Goal: Check status: Check status

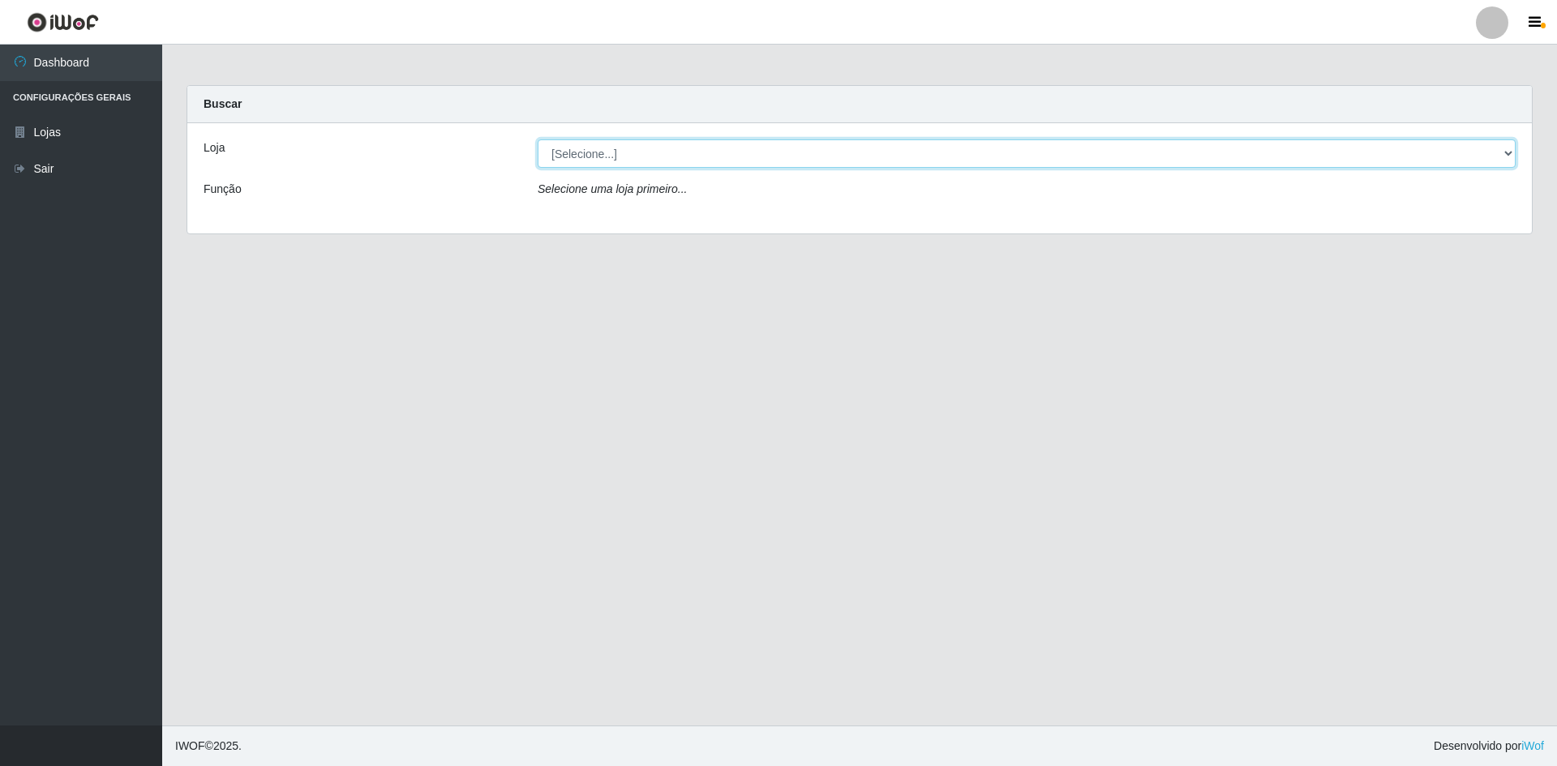
click at [598, 162] on select "[Selecione...] [GEOGRAPHIC_DATA] - [GEOGRAPHIC_DATA]" at bounding box center [1027, 154] width 978 height 28
select select "528"
click at [538, 140] on select "[Selecione...] [GEOGRAPHIC_DATA] - [GEOGRAPHIC_DATA]" at bounding box center [1027, 154] width 978 height 28
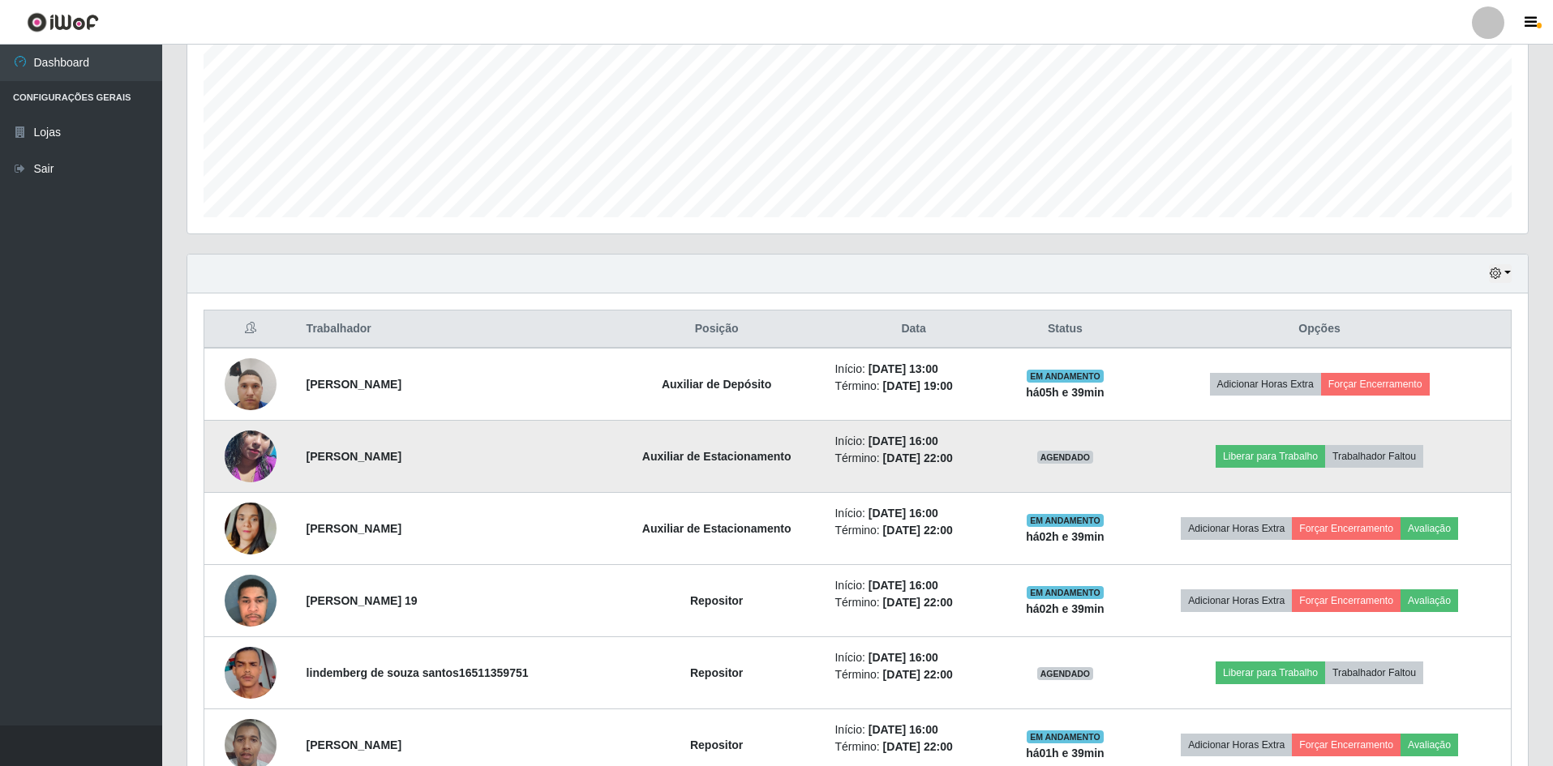
scroll to position [365, 0]
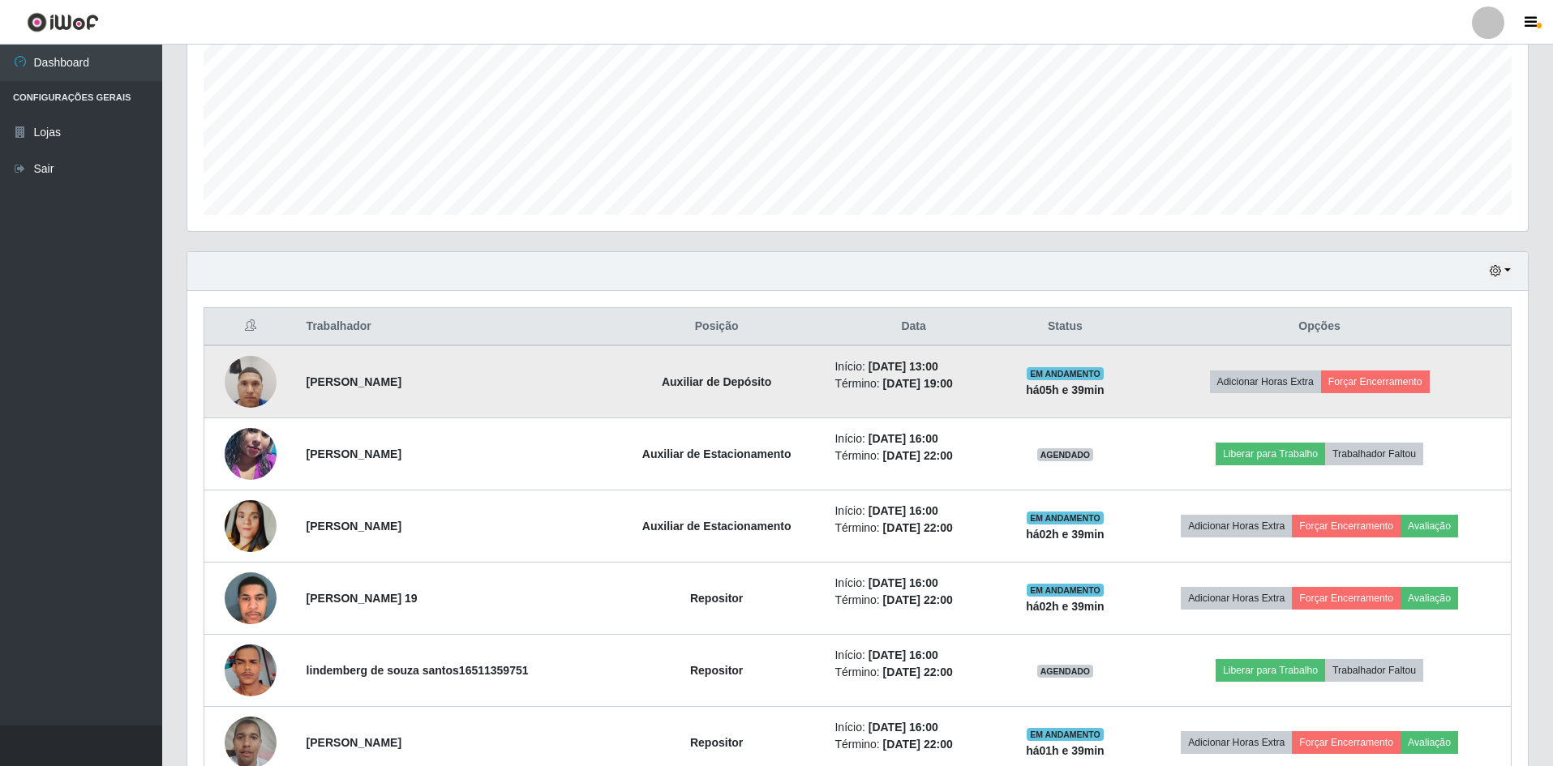
drag, startPoint x: 915, startPoint y: 368, endPoint x: 958, endPoint y: 391, distance: 48.6
click at [958, 391] on ul "Início: [DATE] 13:00 Término: [DATE] 19:00" at bounding box center [913, 376] width 157 height 34
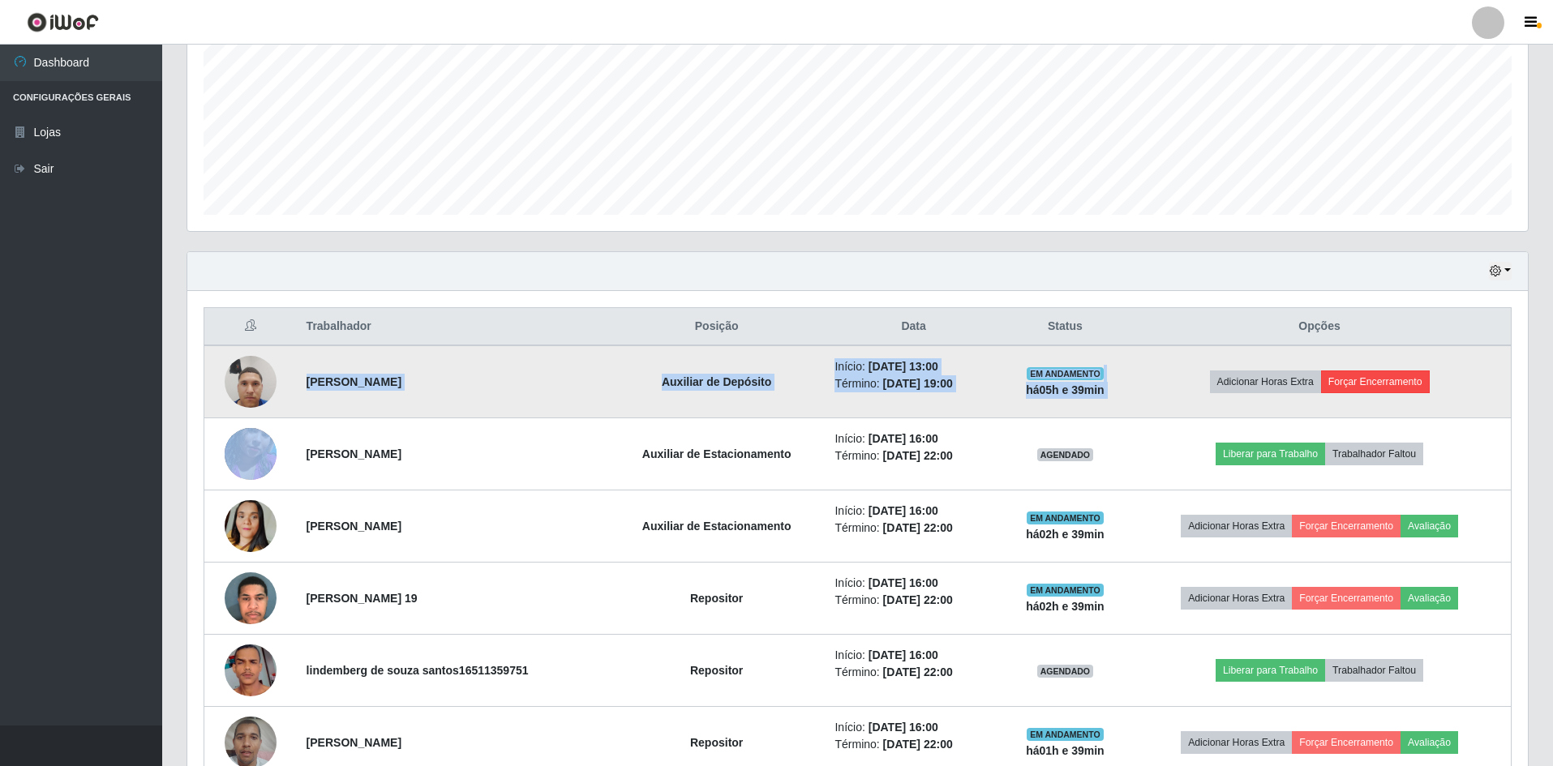
drag, startPoint x: 304, startPoint y: 380, endPoint x: 1428, endPoint y: 389, distance: 1124.2
click at [1428, 389] on tr "[PERSON_NAME] Auxiliar de Depósito Início: [DATE] 13:00 Término: [DATE] 19:00 E…" at bounding box center [857, 382] width 1307 height 73
click at [938, 373] on time "[DATE] 13:00" at bounding box center [904, 366] width 70 height 13
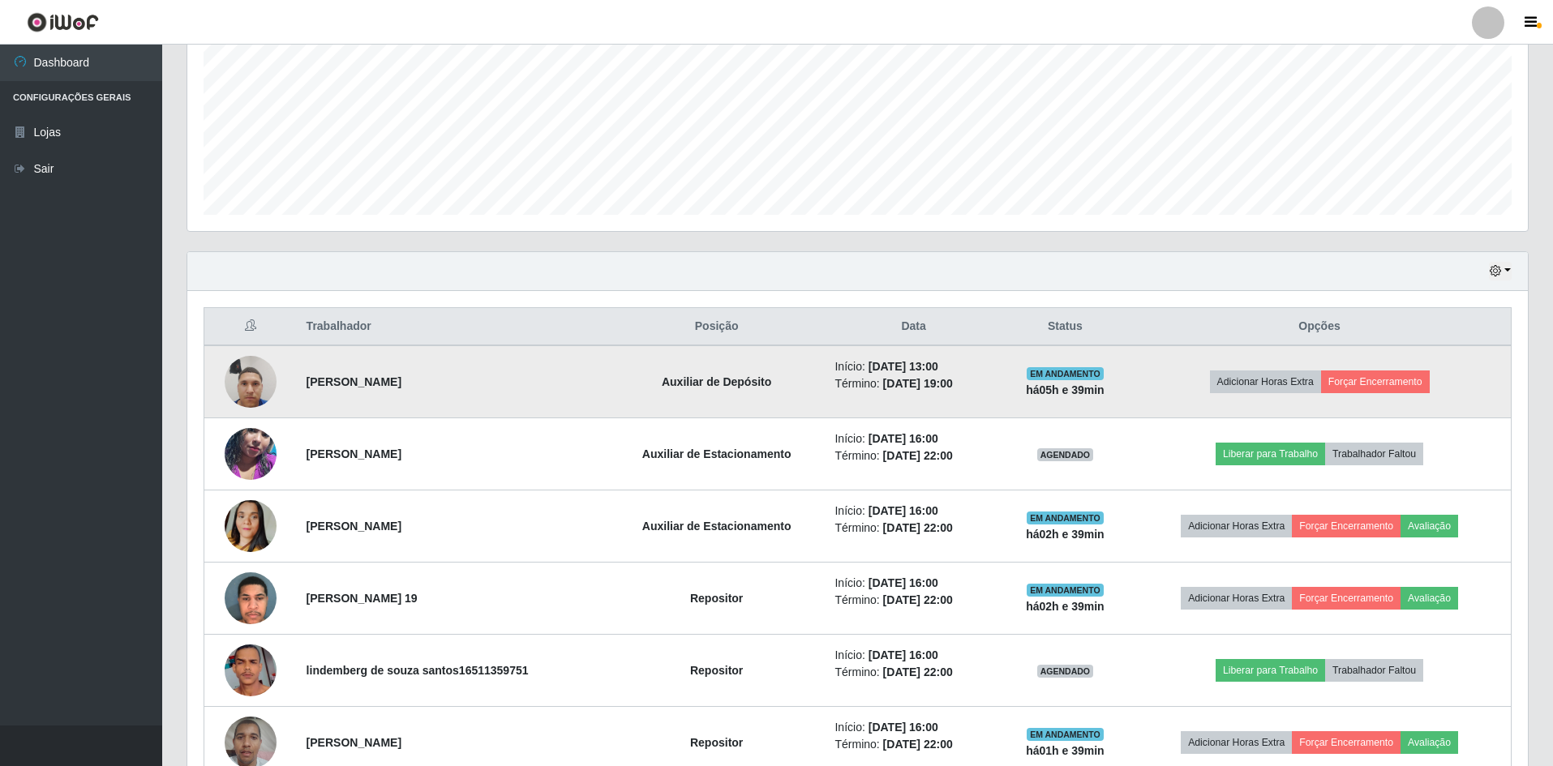
drag, startPoint x: 916, startPoint y: 365, endPoint x: 958, endPoint y: 384, distance: 46.5
click at [958, 384] on ul "Início: [DATE] 13:00 Término: [DATE] 19:00" at bounding box center [913, 376] width 157 height 34
click at [953, 384] on time "[DATE] 19:00" at bounding box center [918, 383] width 70 height 13
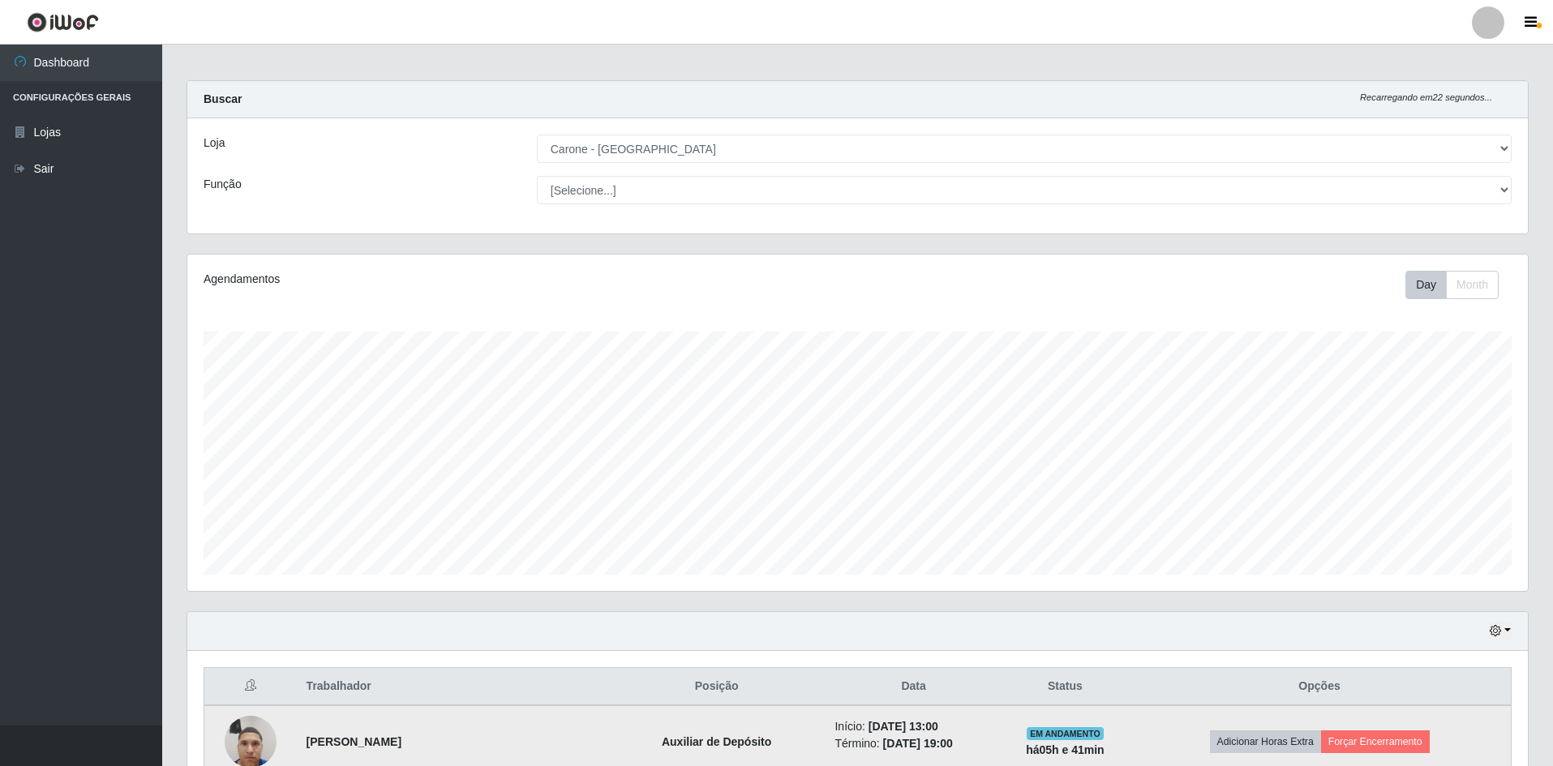
scroll to position [0, 0]
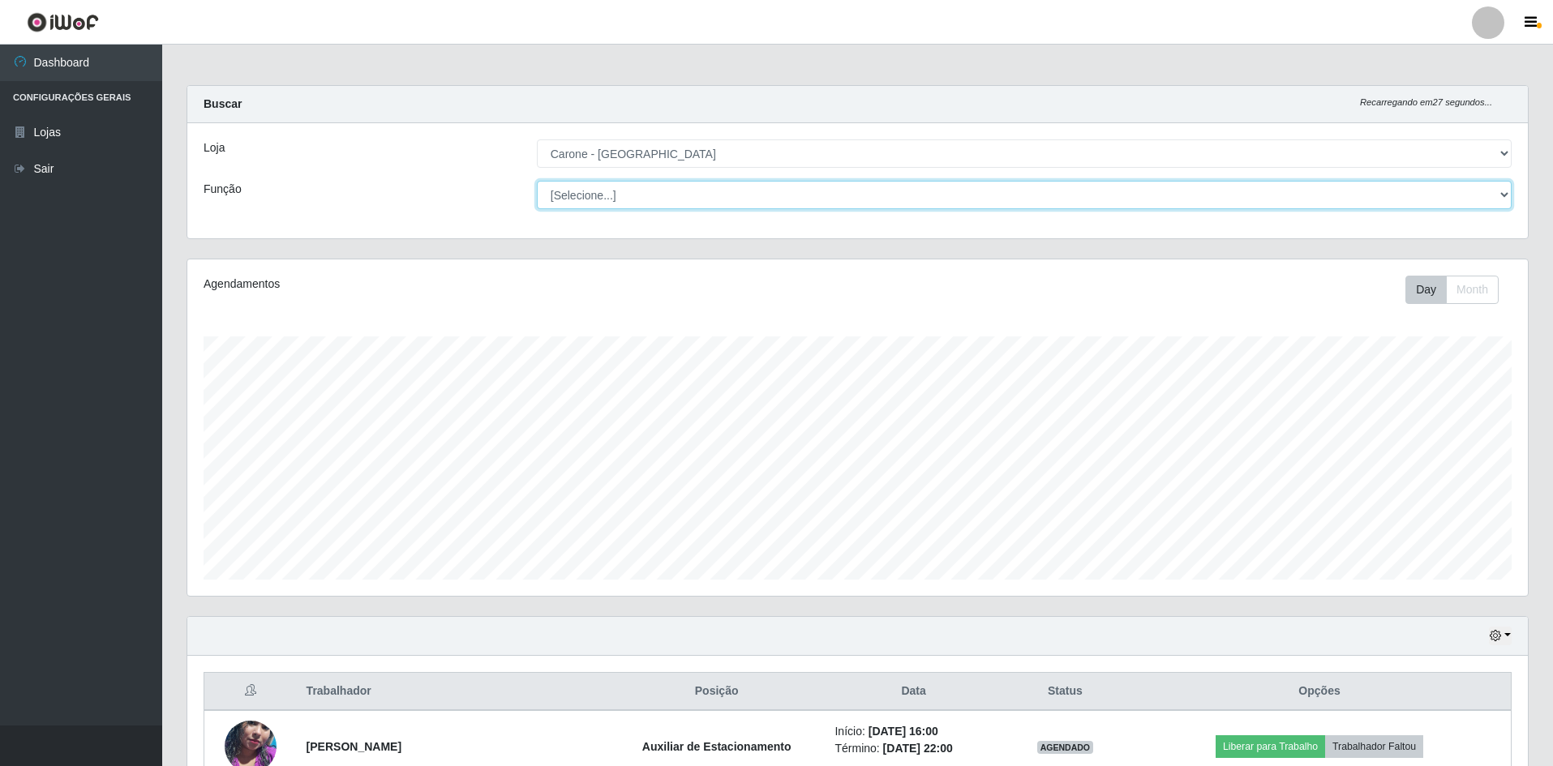
click at [620, 194] on select "[Selecione...] Auxiliar de Depósito Auxiliar de Depósito + Auxiliar de Depósito…" at bounding box center [1024, 195] width 975 height 28
click at [623, 195] on select "[Selecione...] Auxiliar de Depósito Auxiliar de Depósito + Auxiliar de Depósito…" at bounding box center [1024, 195] width 975 height 28
click at [624, 195] on select "[Selecione...] Auxiliar de Depósito Auxiliar de Depósito + Auxiliar de Depósito…" at bounding box center [1024, 195] width 975 height 28
click at [537, 181] on select "[Selecione...] Auxiliar de Depósito Auxiliar de Depósito + Auxiliar de Depósito…" at bounding box center [1024, 195] width 975 height 28
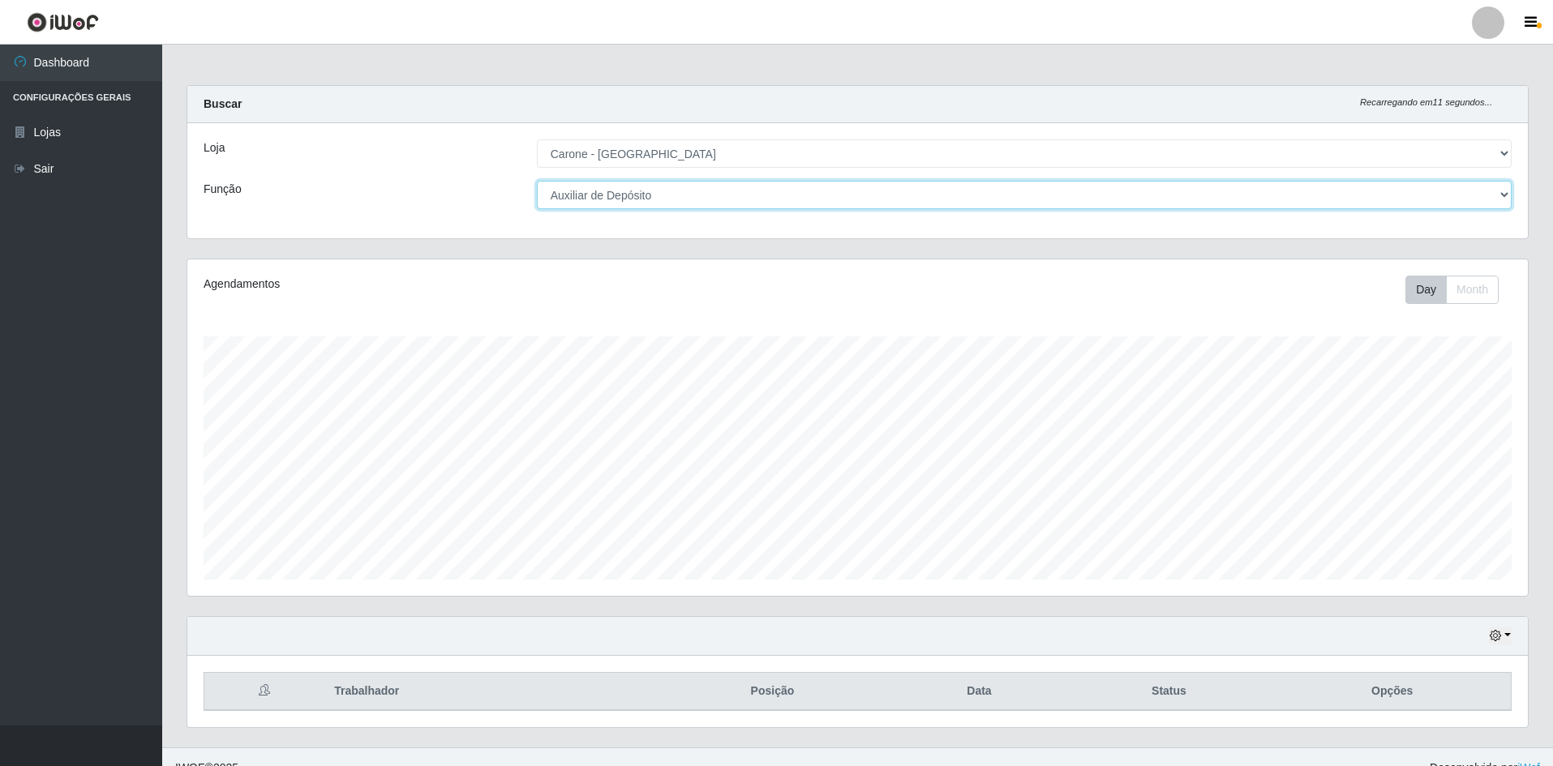
scroll to position [22, 0]
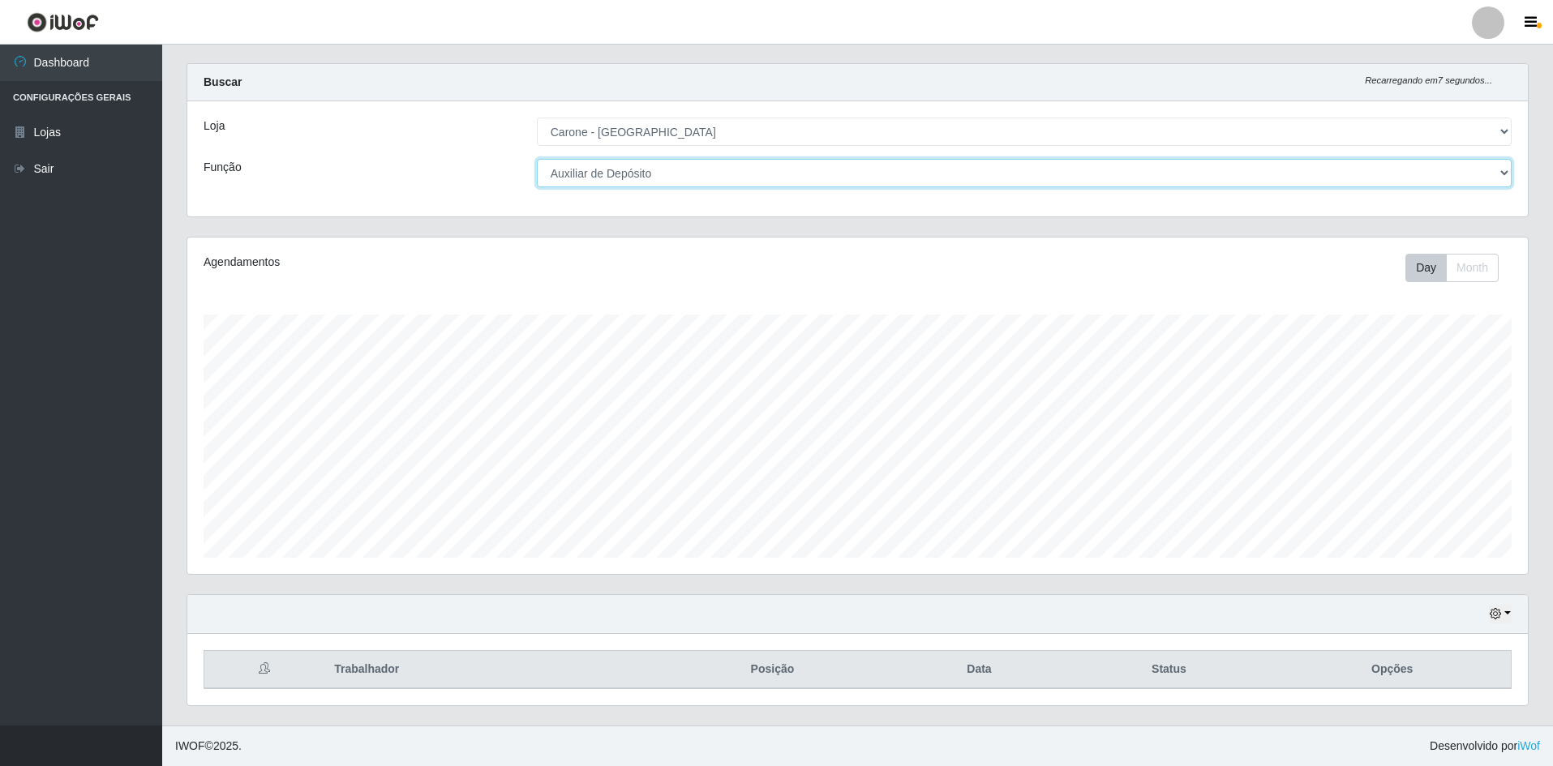
click at [608, 176] on select "[Selecione...] Auxiliar de Depósito Auxiliar de Depósito + Auxiliar de Depósito…" at bounding box center [1024, 173] width 975 height 28
click at [537, 159] on select "[Selecione...] Auxiliar de Depósito Auxiliar de Depósito + Auxiliar de Depósito…" at bounding box center [1024, 173] width 975 height 28
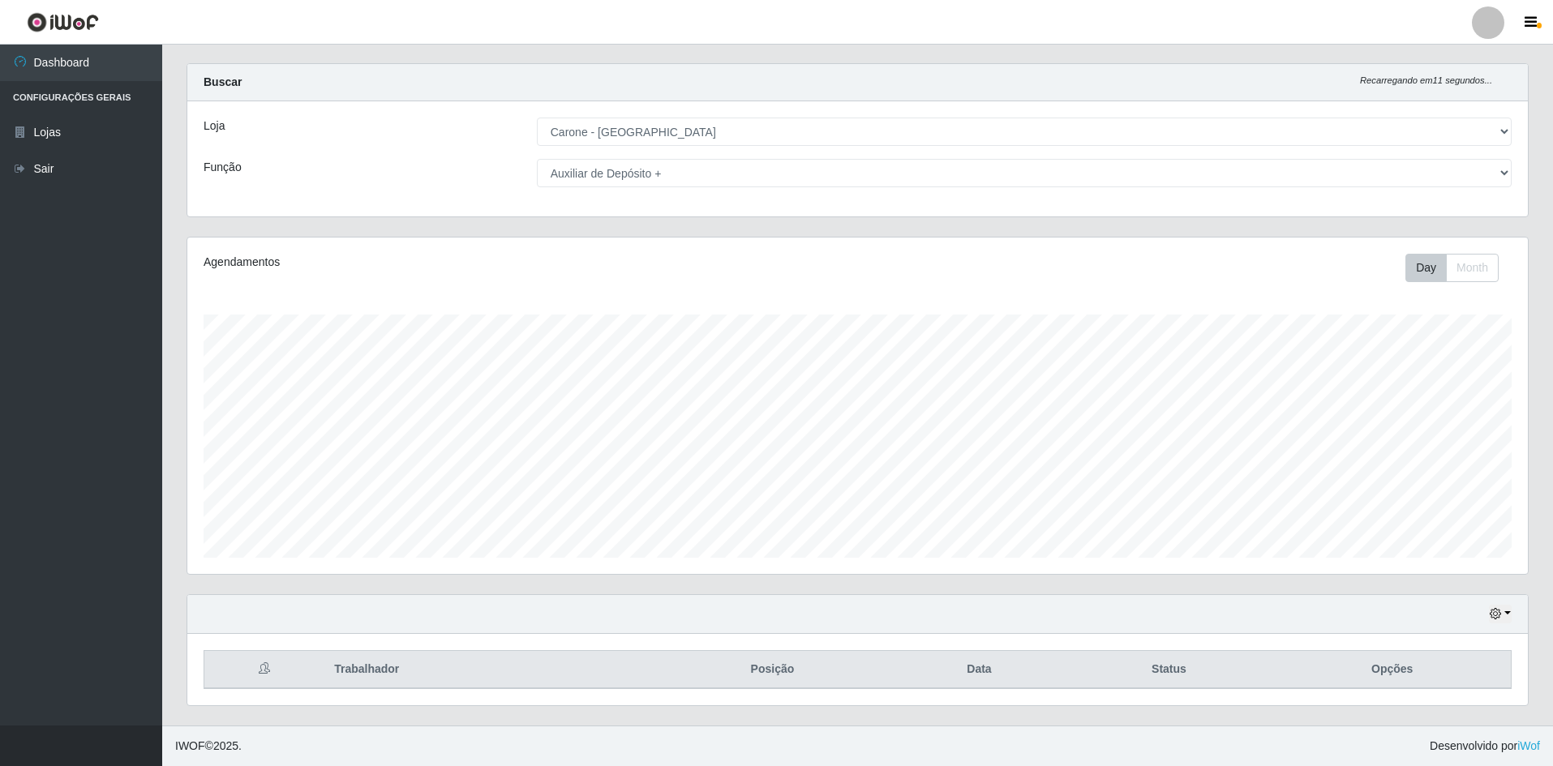
click at [581, 189] on div "Loja [Selecione...] Carone - [GEOGRAPHIC_DATA] Função [Selecione...] Auxiliar d…" at bounding box center [857, 158] width 1341 height 115
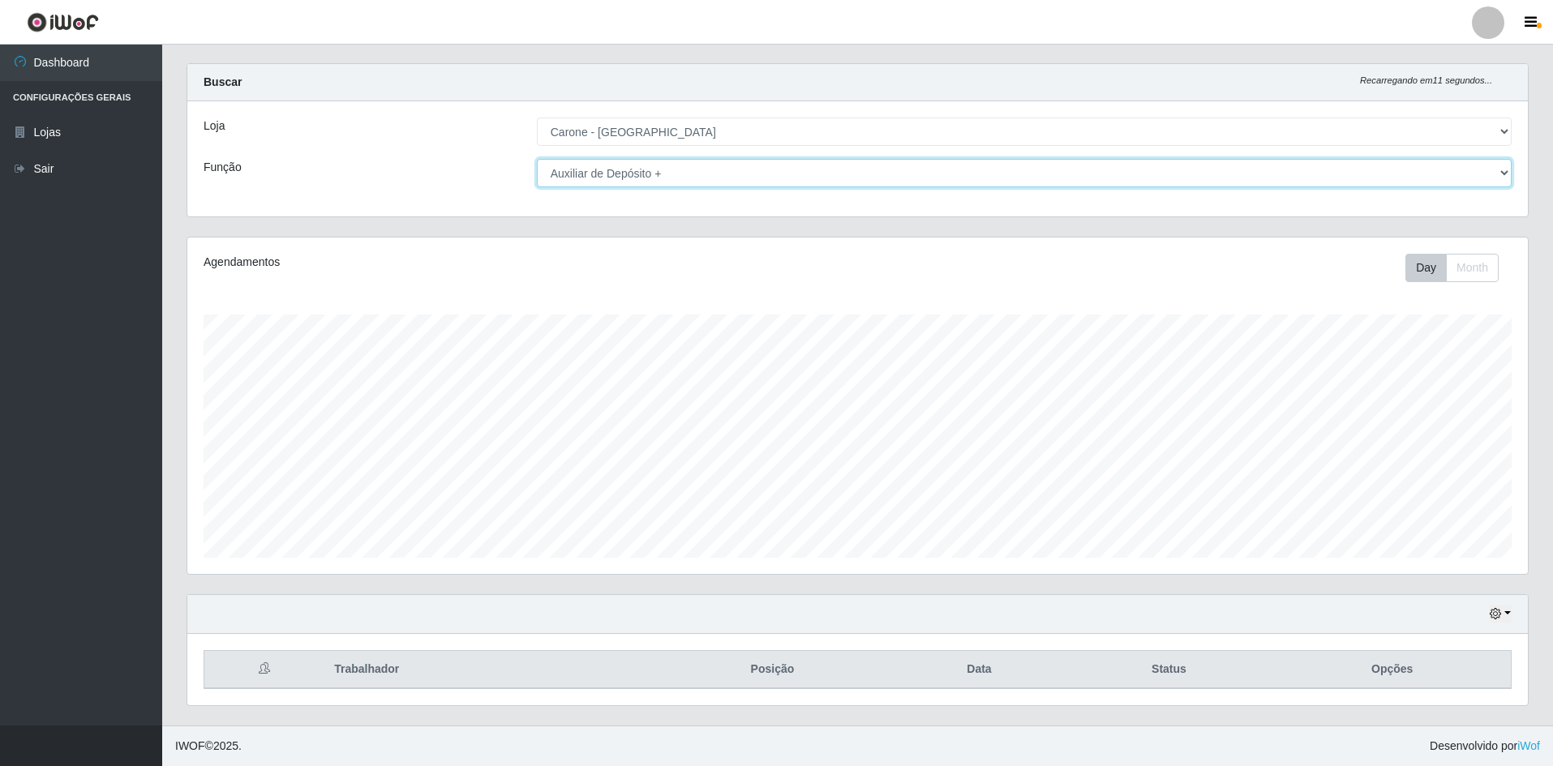
click at [584, 175] on select "[Selecione...] Auxiliar de Depósito Auxiliar de Depósito + Auxiliar de Depósito…" at bounding box center [1024, 173] width 975 height 28
click at [537, 159] on select "[Selecione...] Auxiliar de Depósito Auxiliar de Depósito + Auxiliar de Depósito…" at bounding box center [1024, 173] width 975 height 28
click at [669, 180] on select "[Selecione...] Auxiliar de Depósito Auxiliar de Depósito + Auxiliar de Depósito…" at bounding box center [1024, 173] width 975 height 28
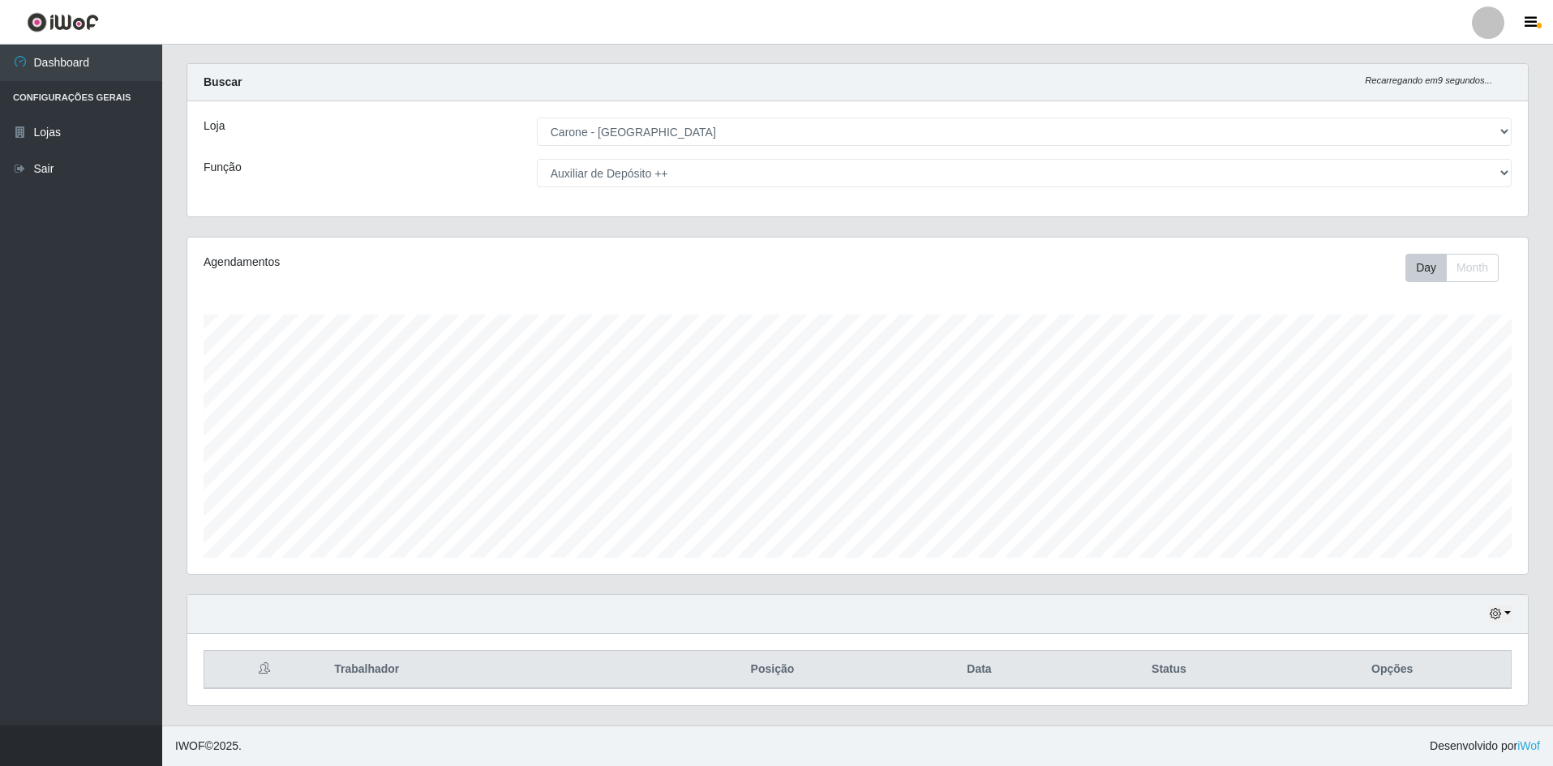
click at [475, 239] on div "Agendamentos Day Month 22/09 Agendamentos 53.08" at bounding box center [857, 406] width 1341 height 337
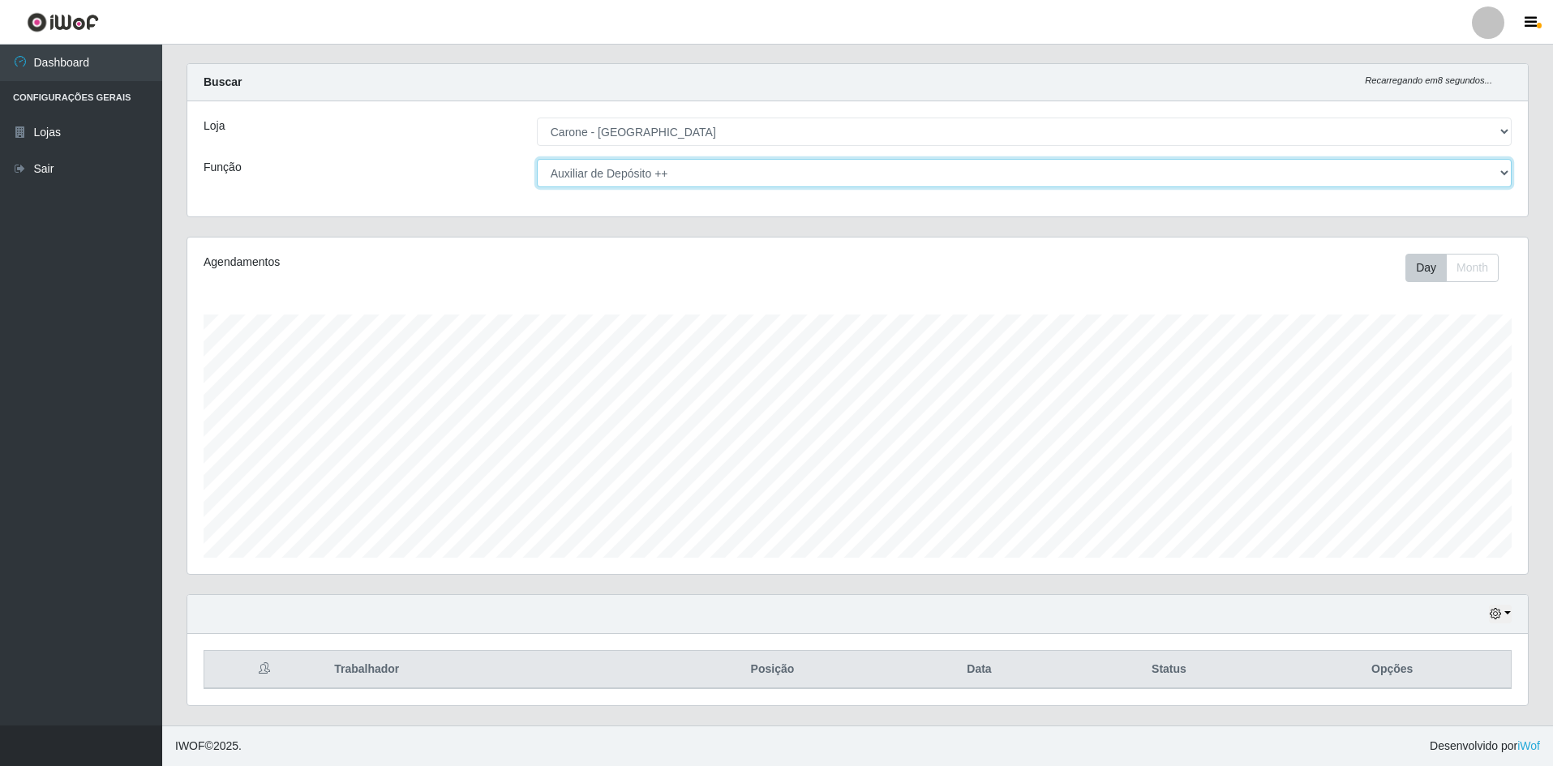
click at [548, 178] on select "[Selecione...] Auxiliar de Depósito Auxiliar de Depósito + Auxiliar de Depósito…" at bounding box center [1024, 173] width 975 height 28
select select "[Selecione...]"
click at [537, 159] on select "[Selecione...] Auxiliar de Depósito Auxiliar de Depósito + Auxiliar de Depósito…" at bounding box center [1024, 173] width 975 height 28
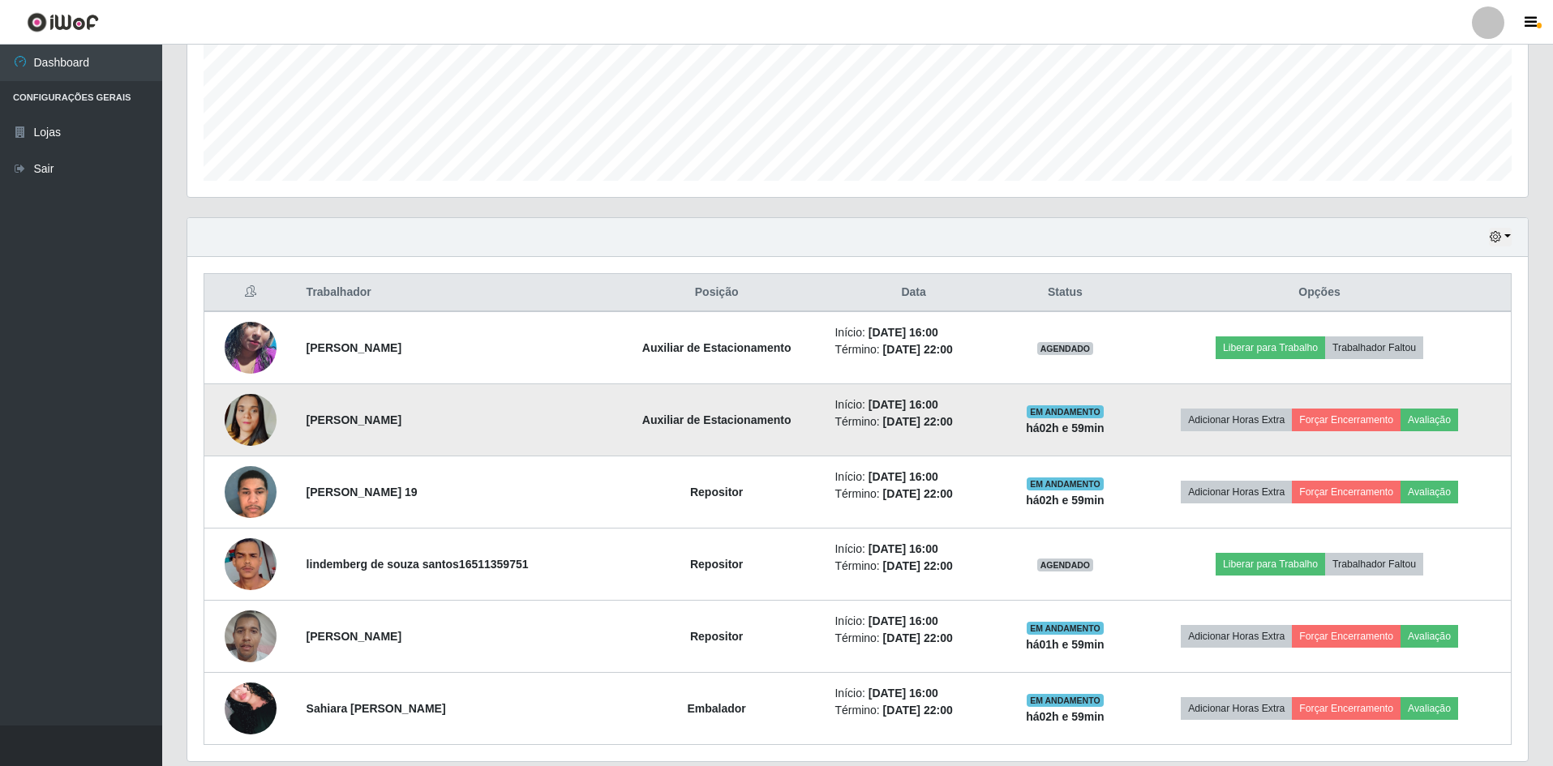
scroll to position [455, 0]
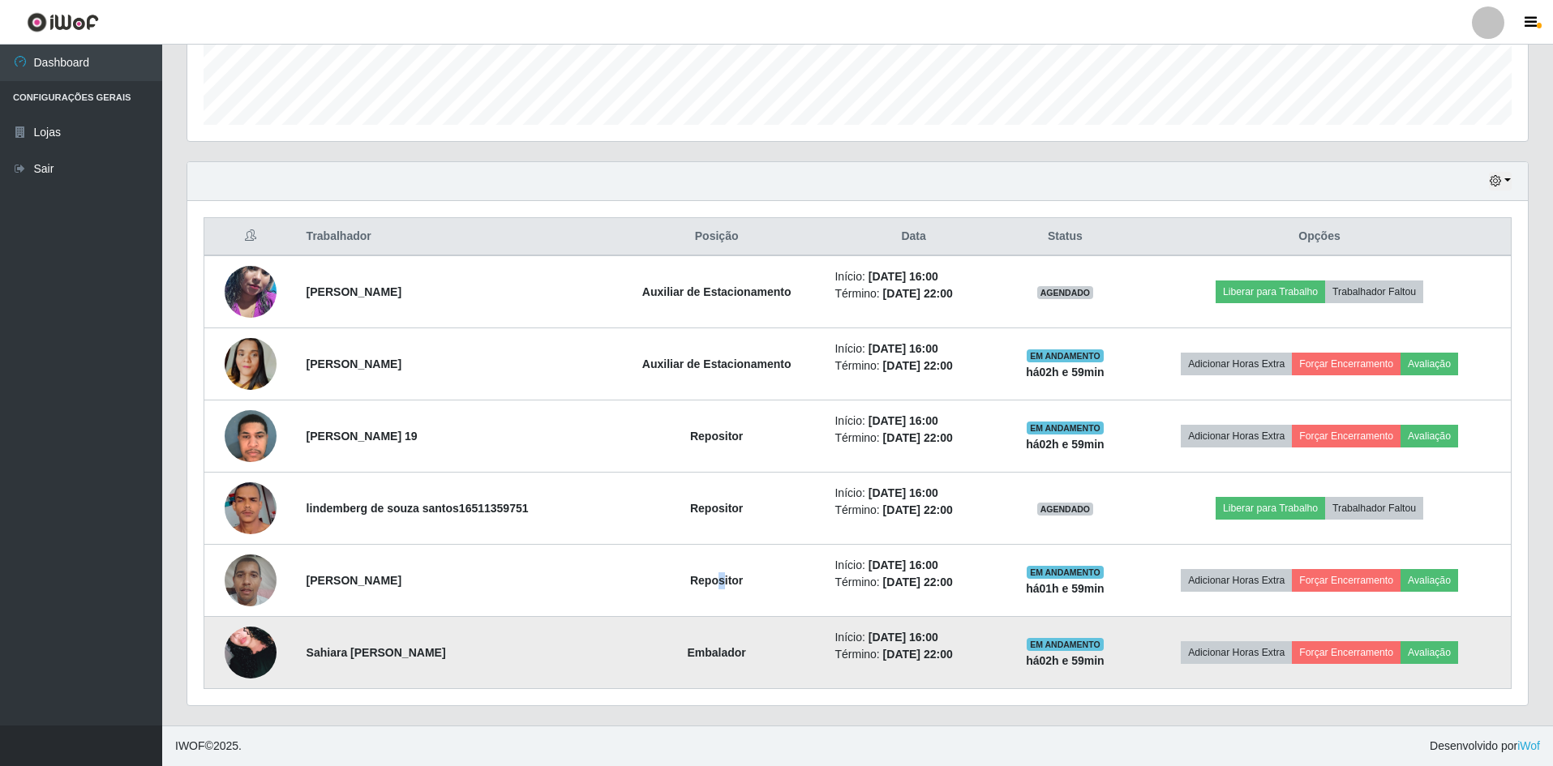
drag, startPoint x: 707, startPoint y: 578, endPoint x: 697, endPoint y: 649, distance: 71.3
click at [700, 646] on tbody "[PERSON_NAME] Auxiliar de Estacionamento Início: [DATE] 16:00 Término: [DATE] 2…" at bounding box center [857, 472] width 1307 height 434
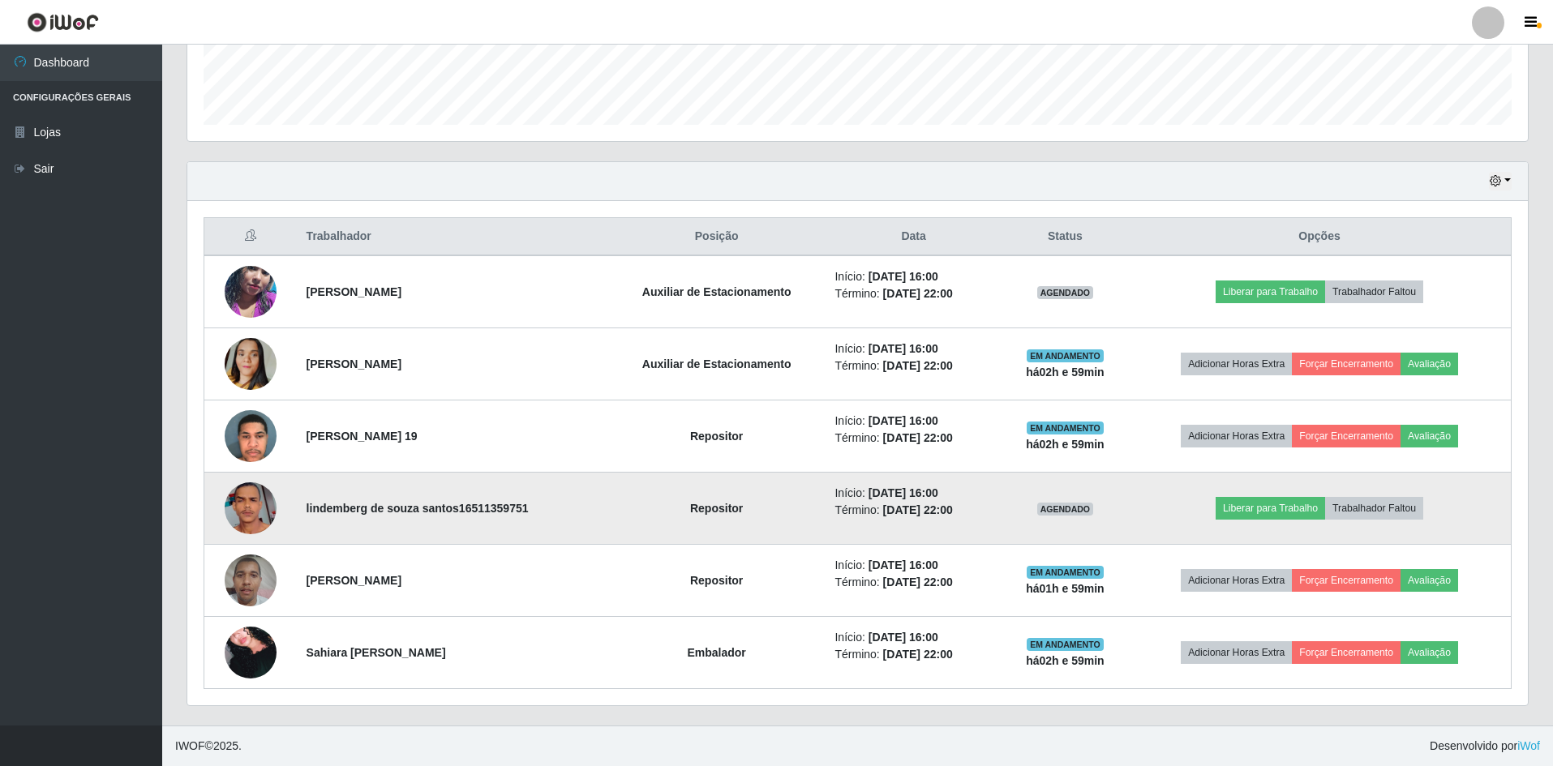
click at [733, 489] on td "Repositor" at bounding box center [716, 509] width 217 height 72
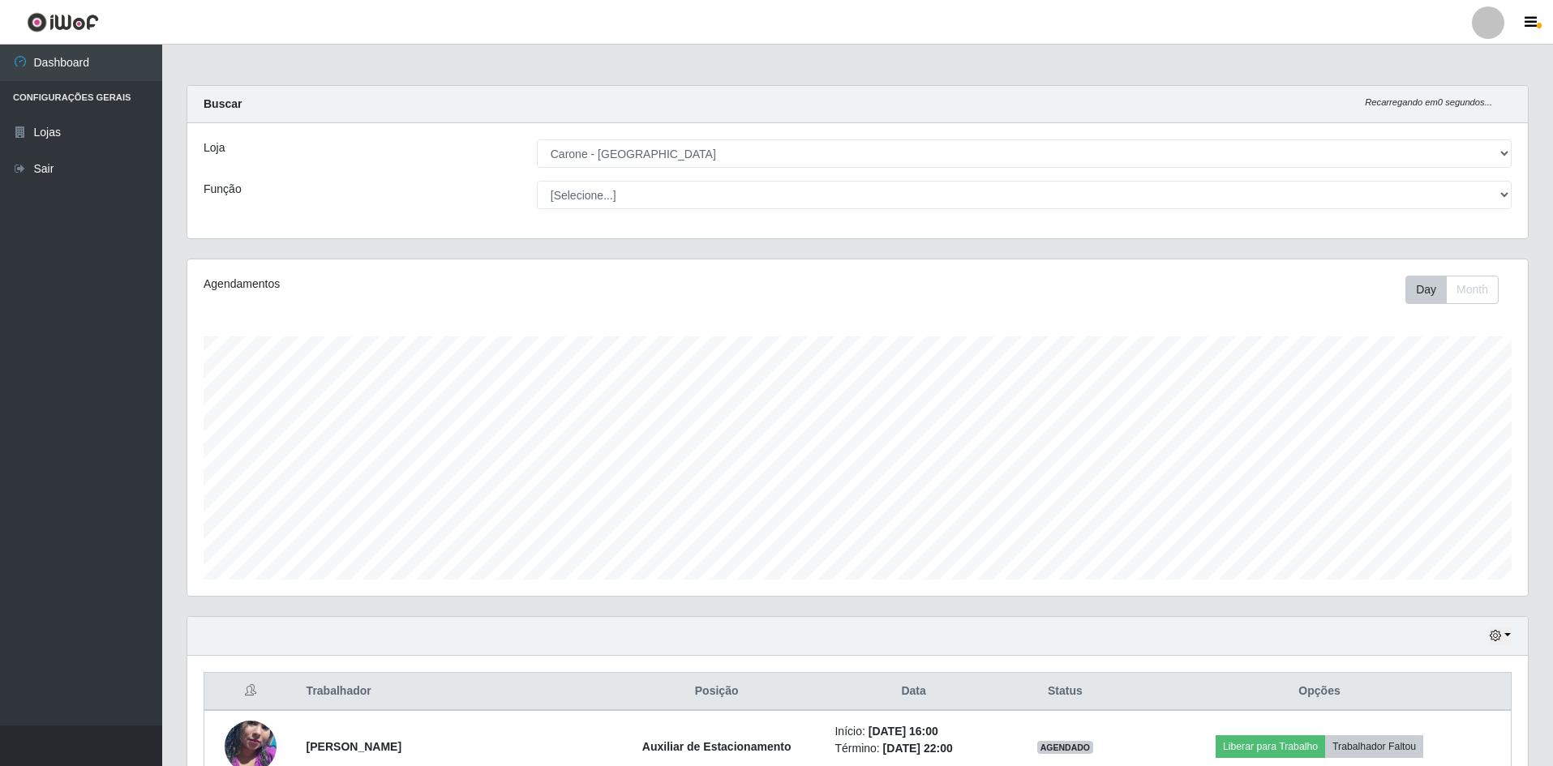
scroll to position [810755, 809750]
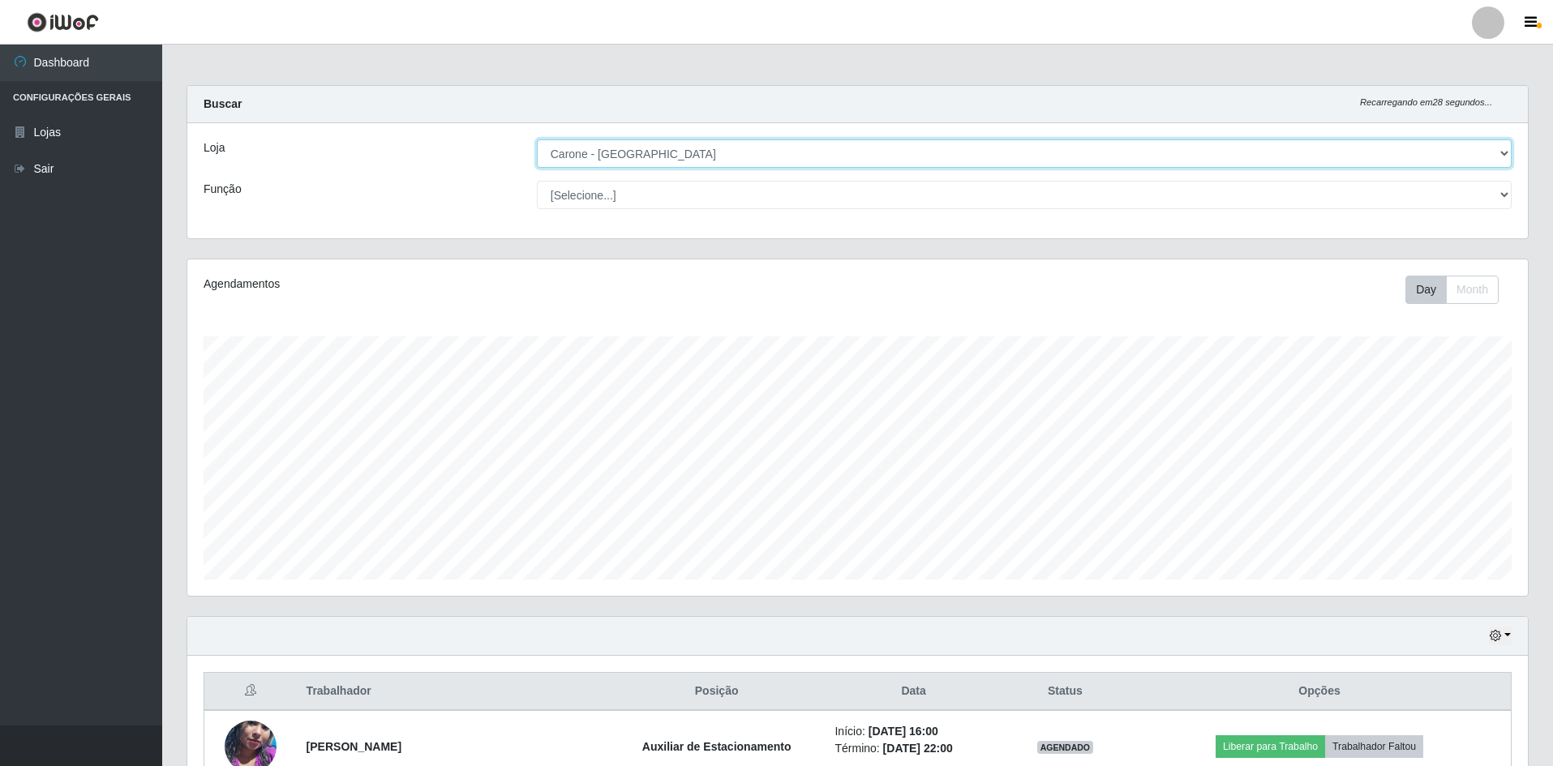
click at [684, 154] on select "[Selecione...] [GEOGRAPHIC_DATA] - [GEOGRAPHIC_DATA]" at bounding box center [1024, 154] width 975 height 28
click at [537, 140] on select "[Selecione...] [GEOGRAPHIC_DATA] - [GEOGRAPHIC_DATA]" at bounding box center [1024, 154] width 975 height 28
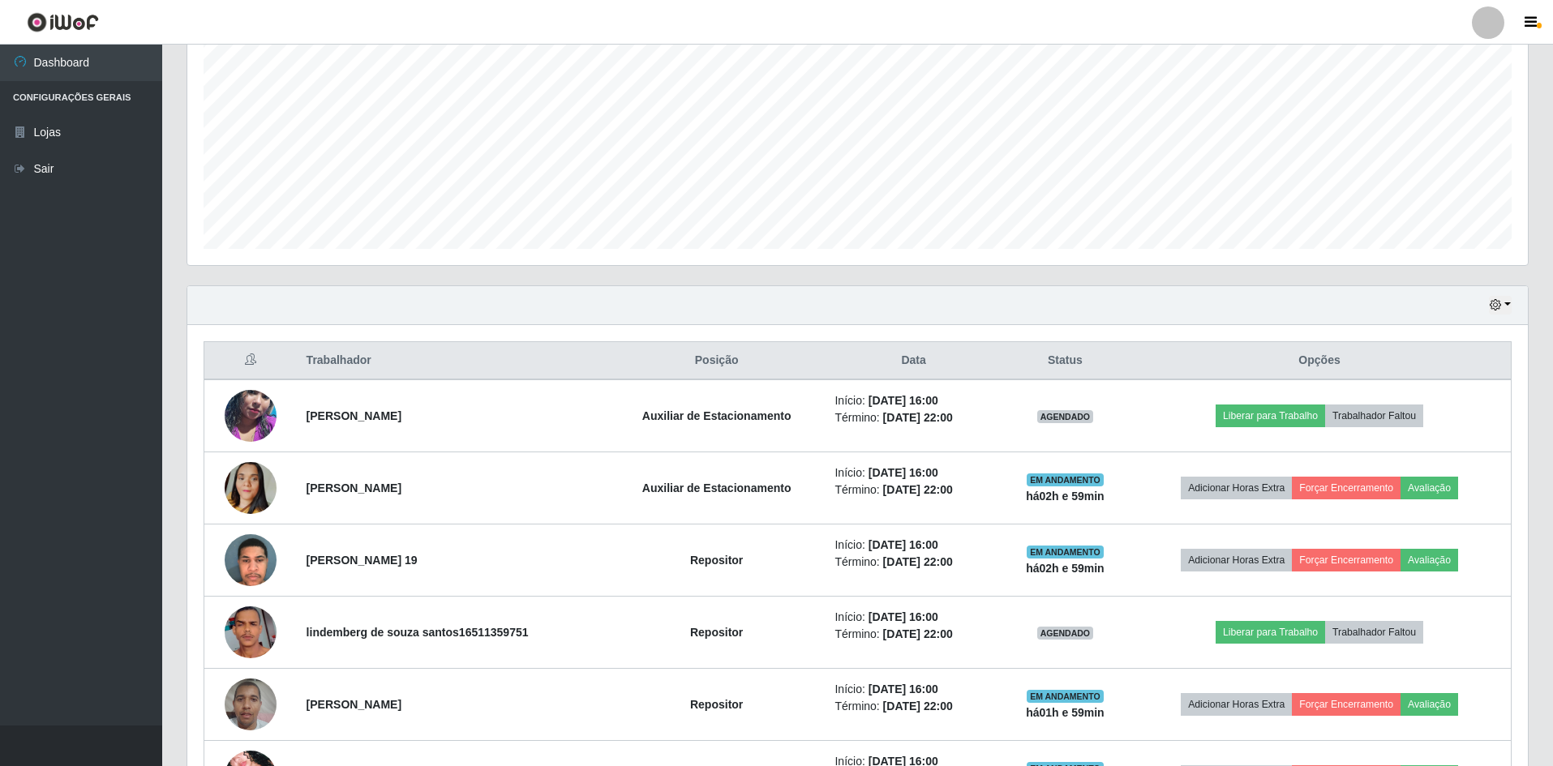
scroll to position [293, 0]
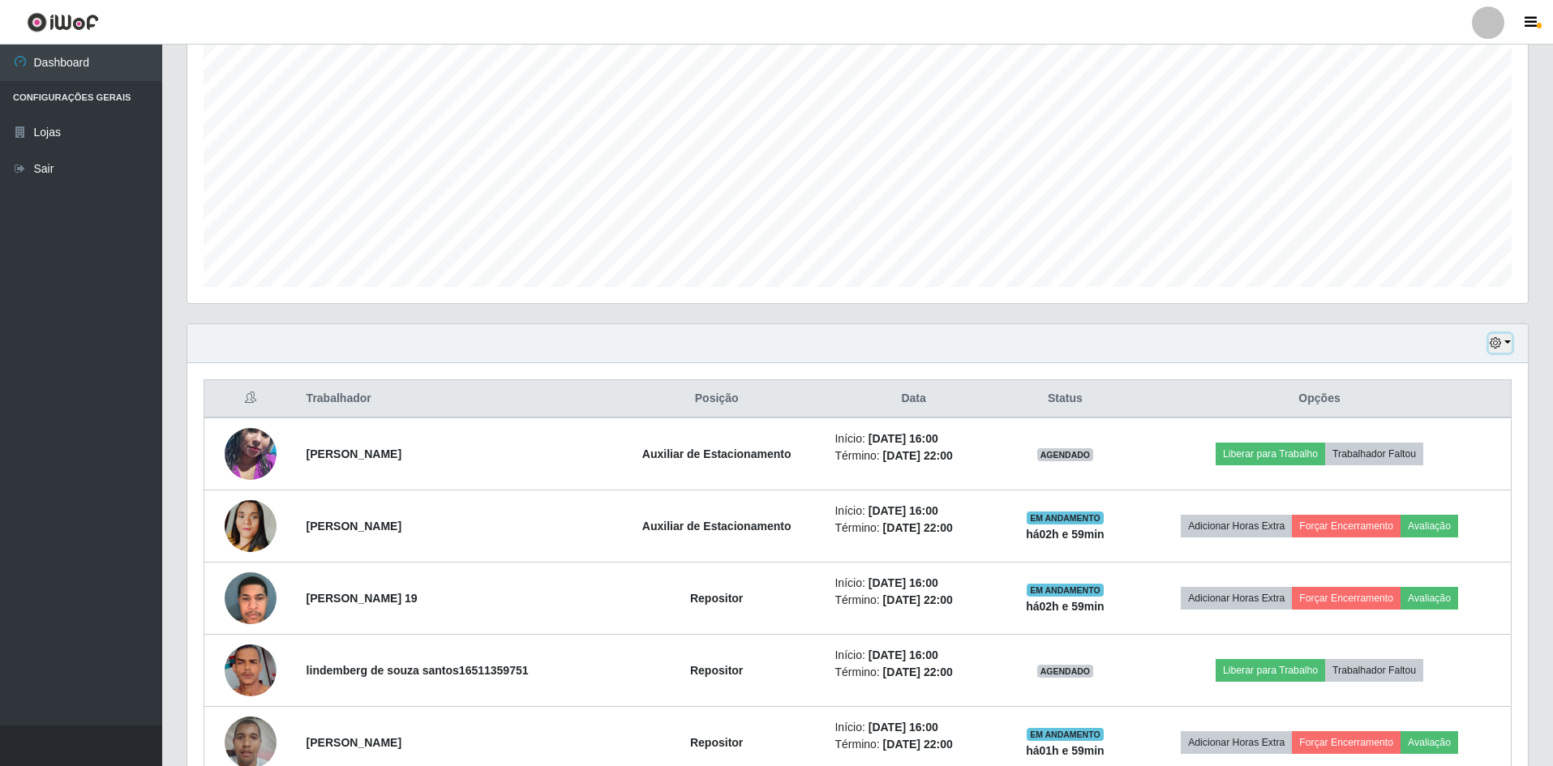
click at [1505, 346] on button "button" at bounding box center [1500, 343] width 23 height 19
click at [1323, 364] on div "Trabalhador Posição Data Status Opções [PERSON_NAME] Auxiliar de Estacionamento…" at bounding box center [857, 615] width 1341 height 504
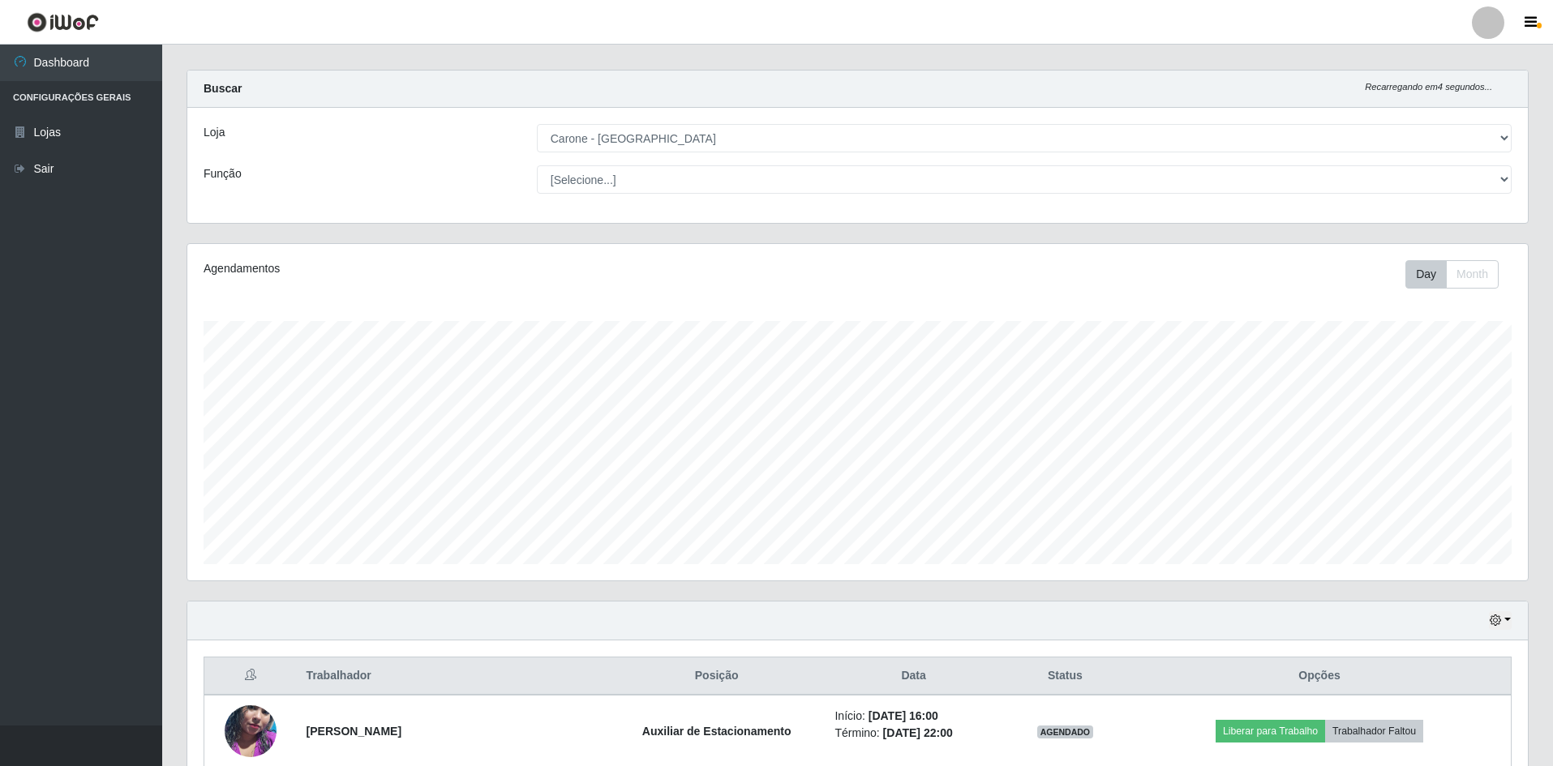
scroll to position [0, 0]
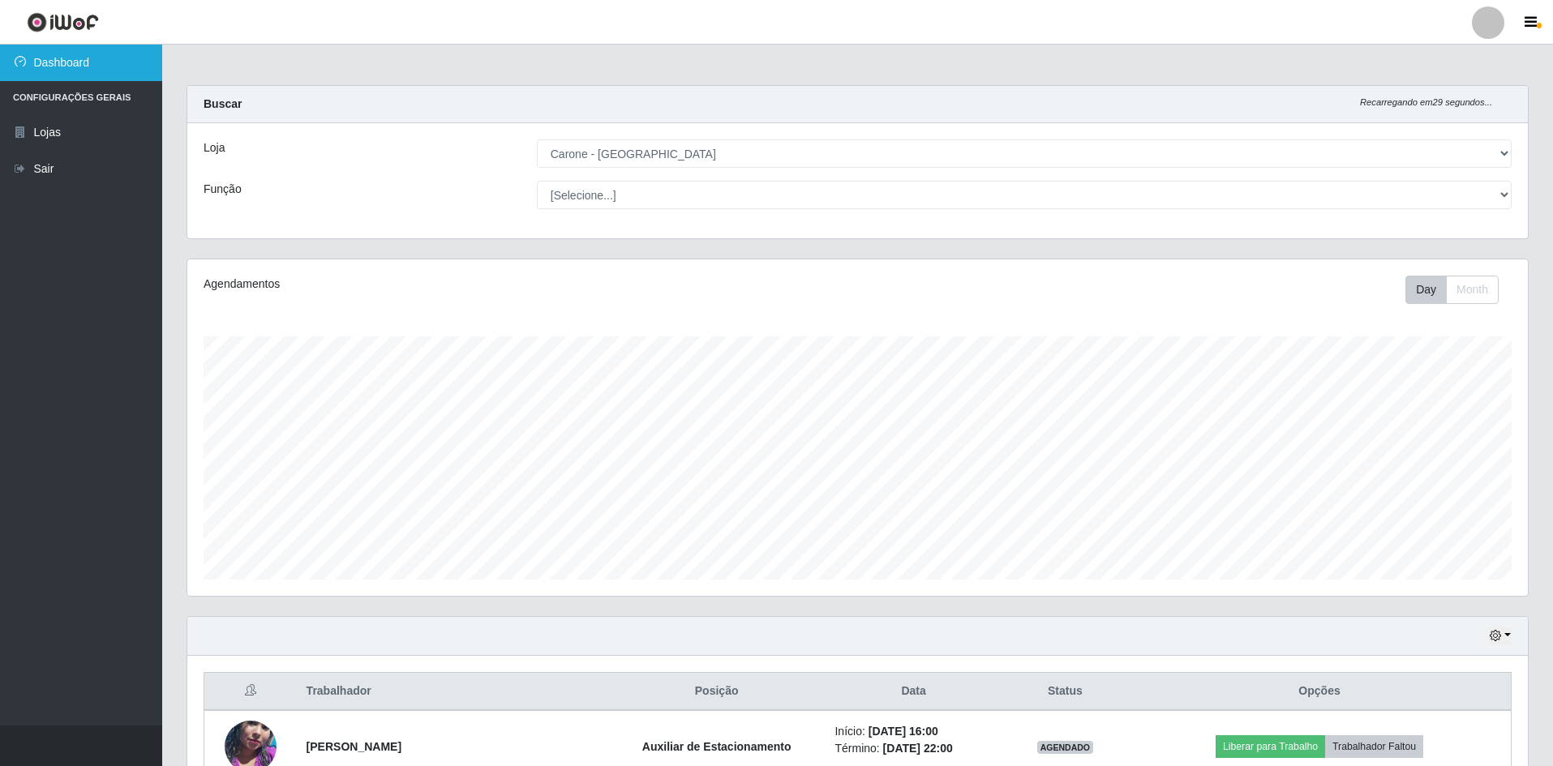
click at [77, 63] on link "Dashboard" at bounding box center [81, 63] width 162 height 36
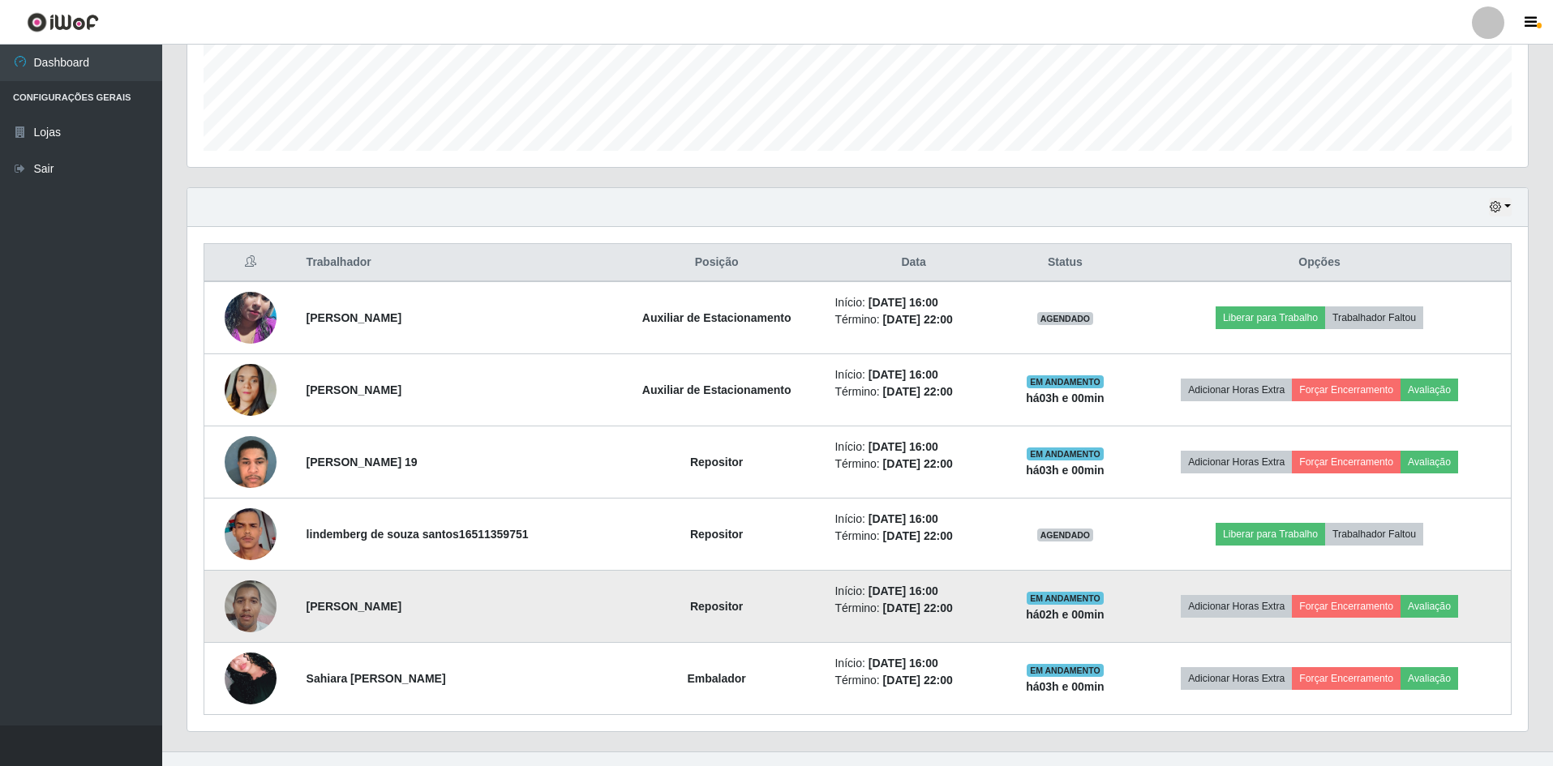
scroll to position [455, 0]
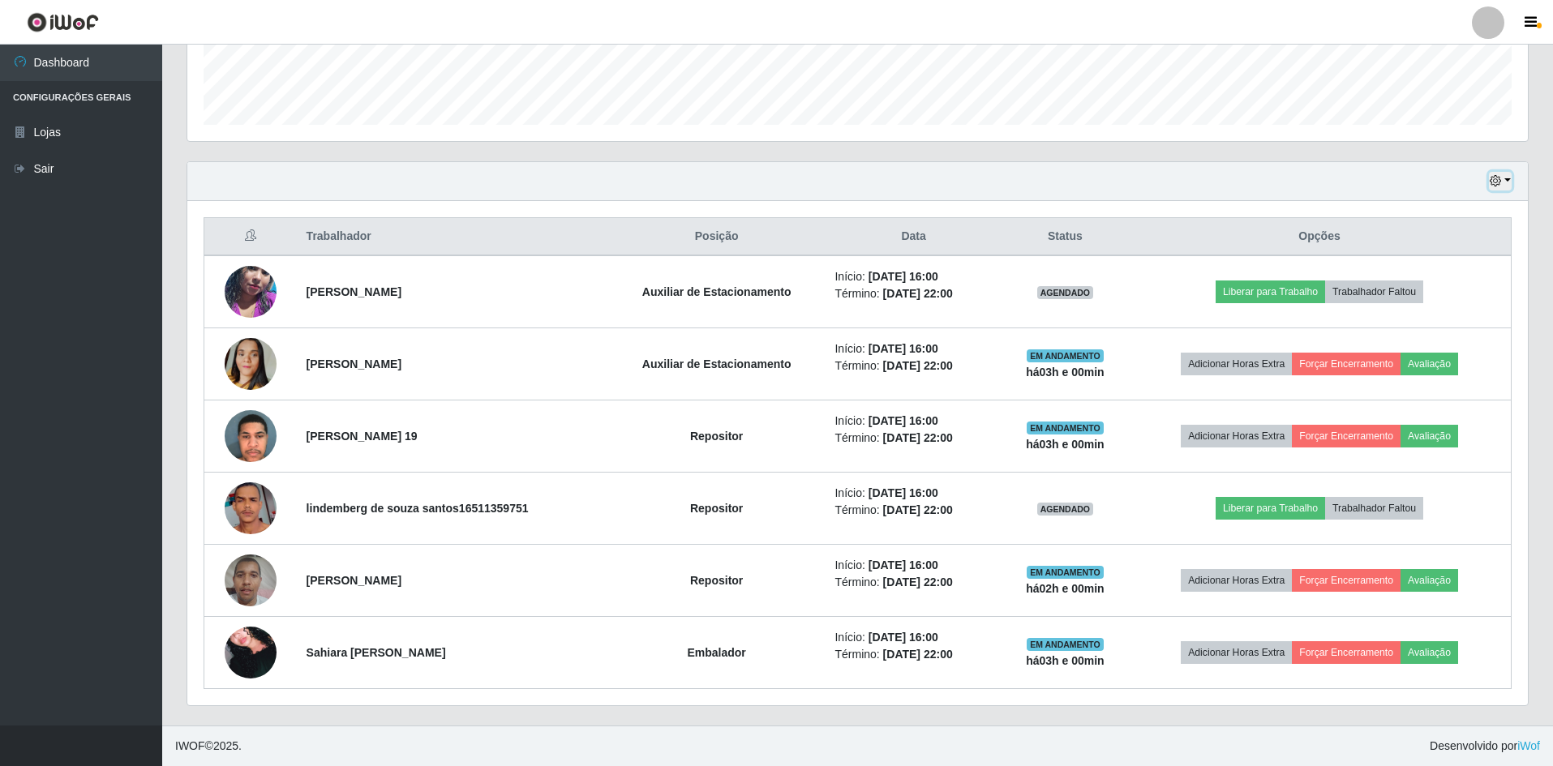
click at [1511, 182] on button "button" at bounding box center [1500, 181] width 23 height 19
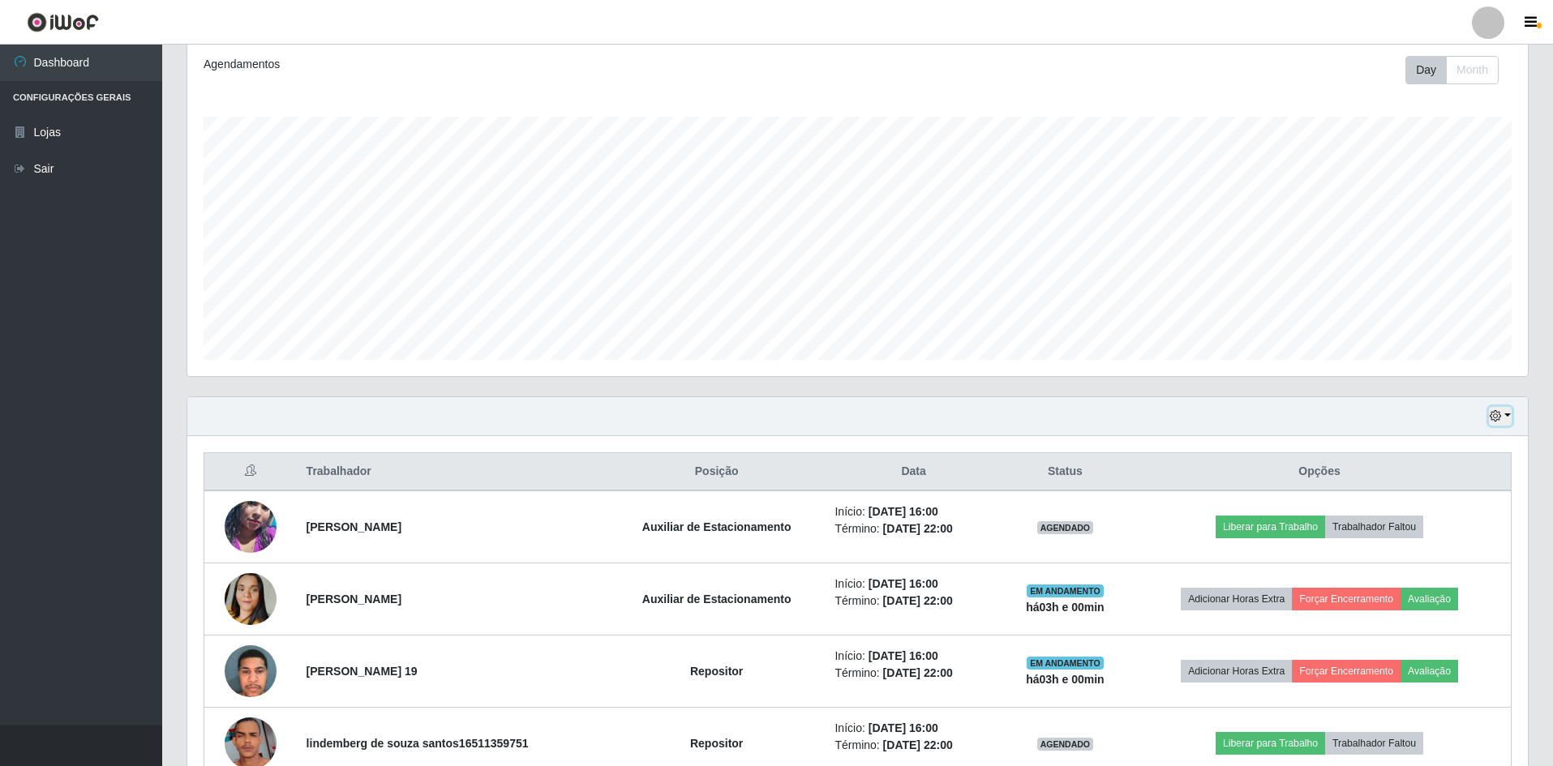
scroll to position [212, 0]
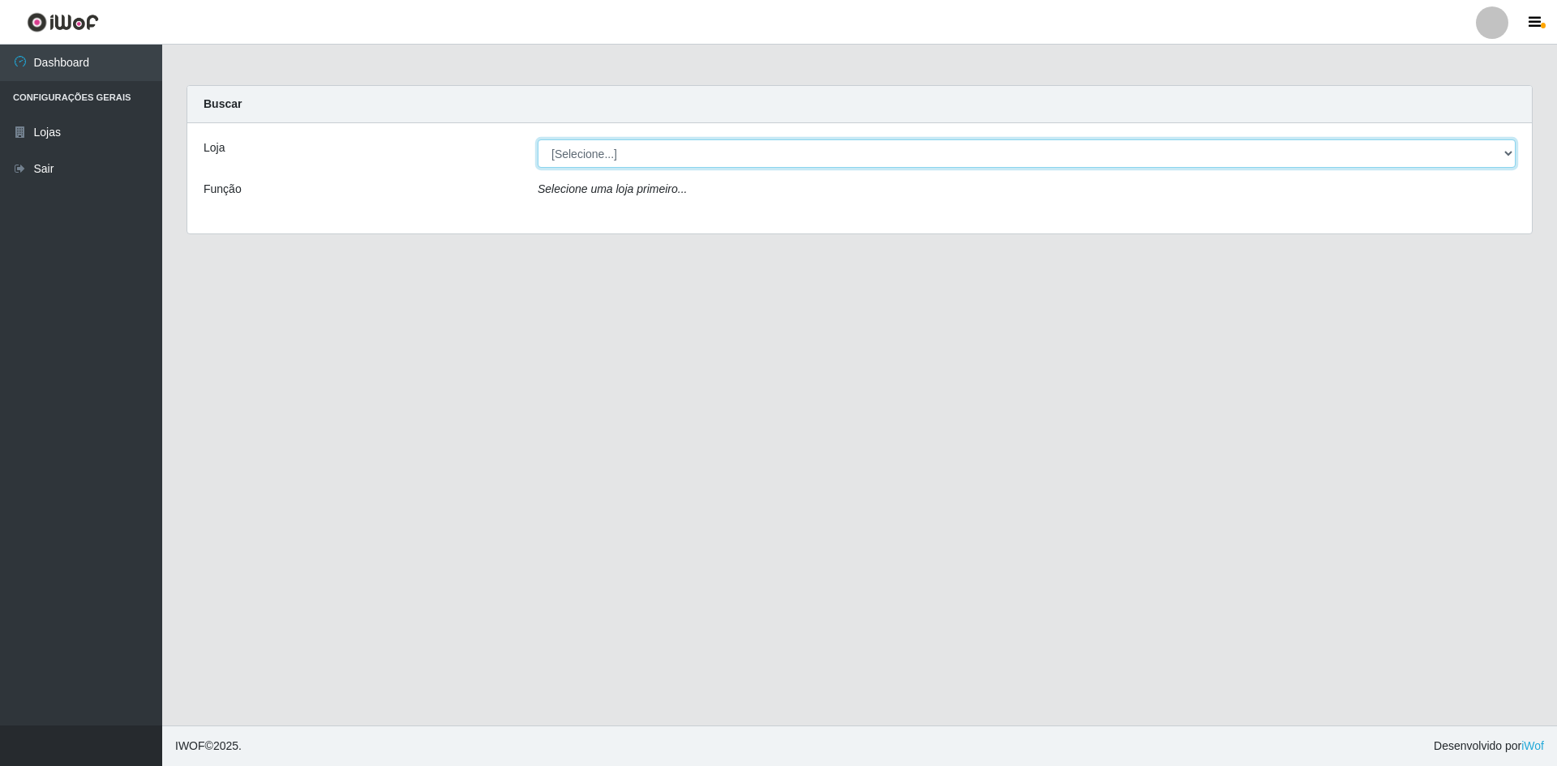
click at [616, 157] on select "[Selecione...] [GEOGRAPHIC_DATA] - [GEOGRAPHIC_DATA]" at bounding box center [1027, 154] width 978 height 28
select select "528"
click at [538, 140] on select "[Selecione...] [GEOGRAPHIC_DATA] - [GEOGRAPHIC_DATA]" at bounding box center [1027, 154] width 978 height 28
